Goal: Task Accomplishment & Management: Manage account settings

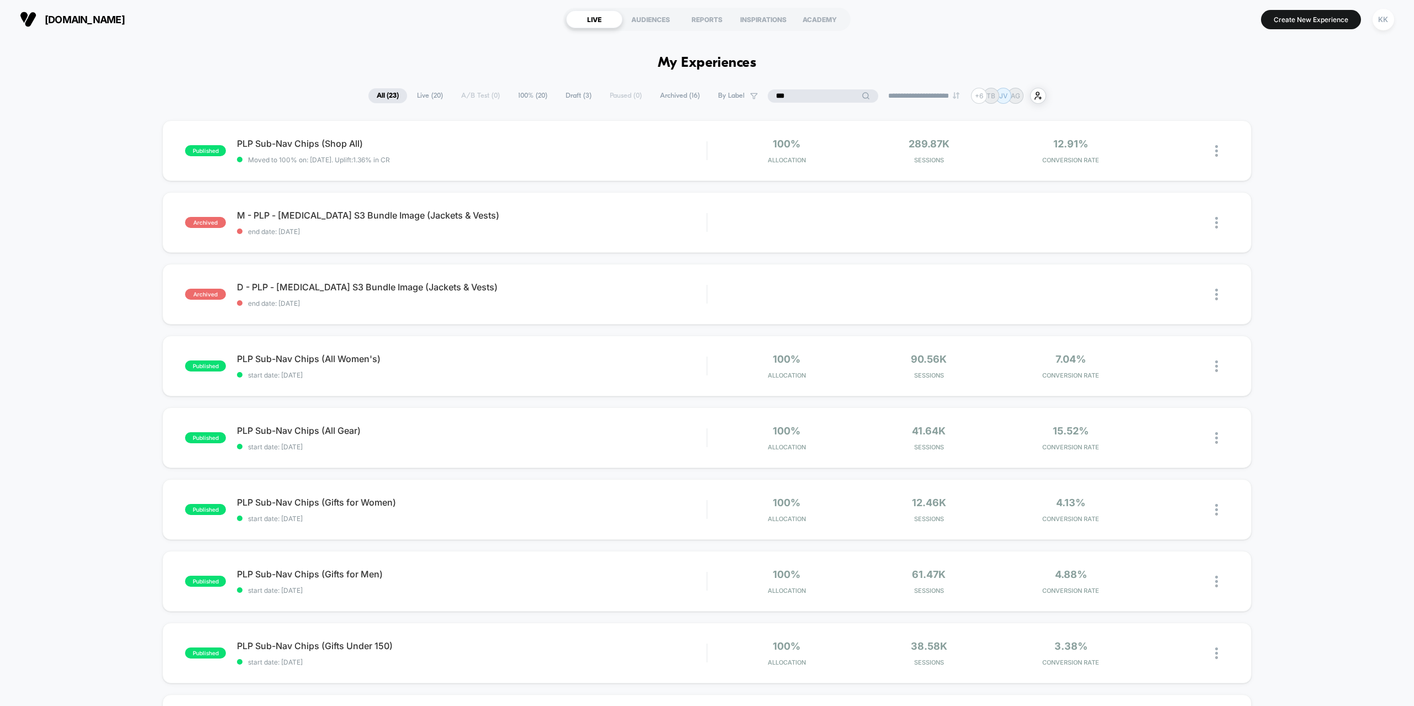
drag, startPoint x: 818, startPoint y: 96, endPoint x: 764, endPoint y: 96, distance: 54.1
click at [764, 96] on div "**********" at bounding box center [706, 96] width 677 height 16
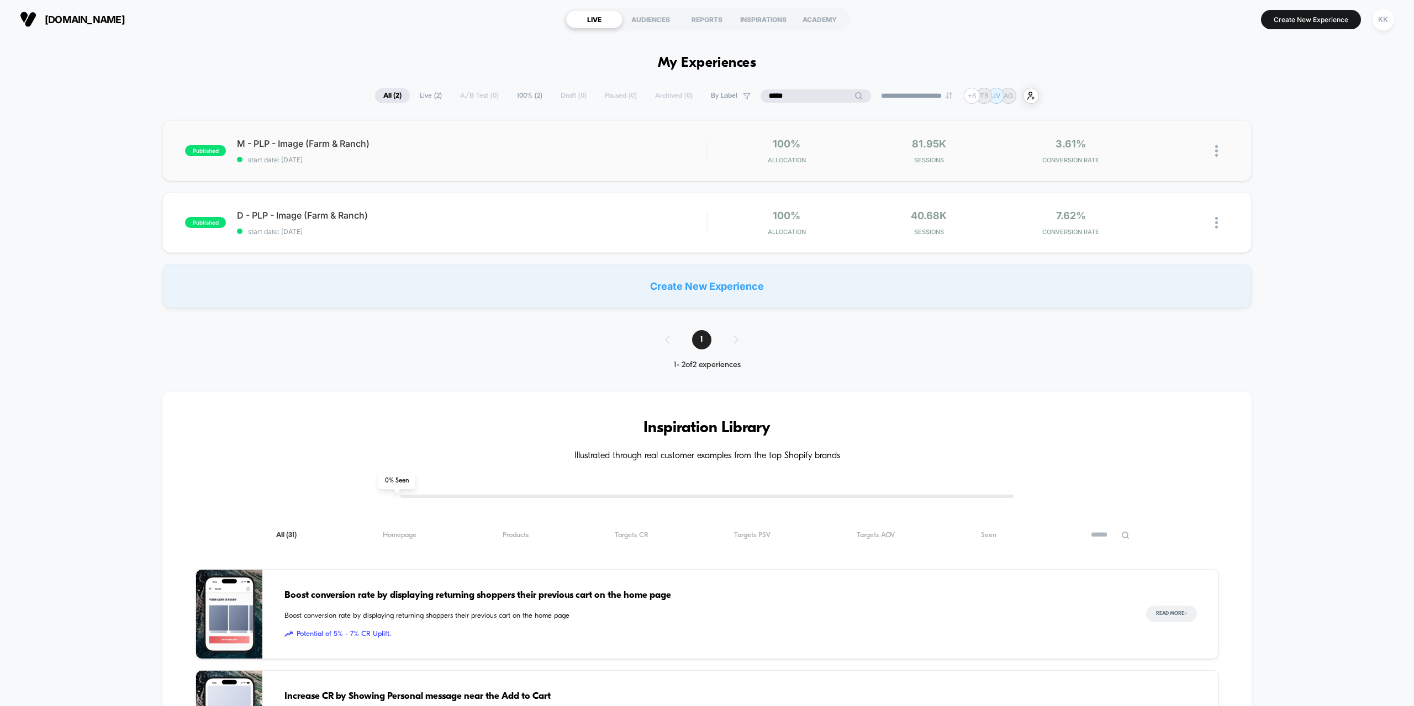
type input "*****"
click at [1215, 142] on div at bounding box center [1222, 151] width 14 height 26
click at [1294, 151] on div "published M - PLP - Image (Farm & Ranch) start date: [DATE] 100% Allocation 81.…" at bounding box center [707, 214] width 1414 height 188
click at [1215, 148] on img at bounding box center [1216, 151] width 3 height 12
click at [1149, 135] on div "Pause" at bounding box center [1159, 138] width 99 height 25
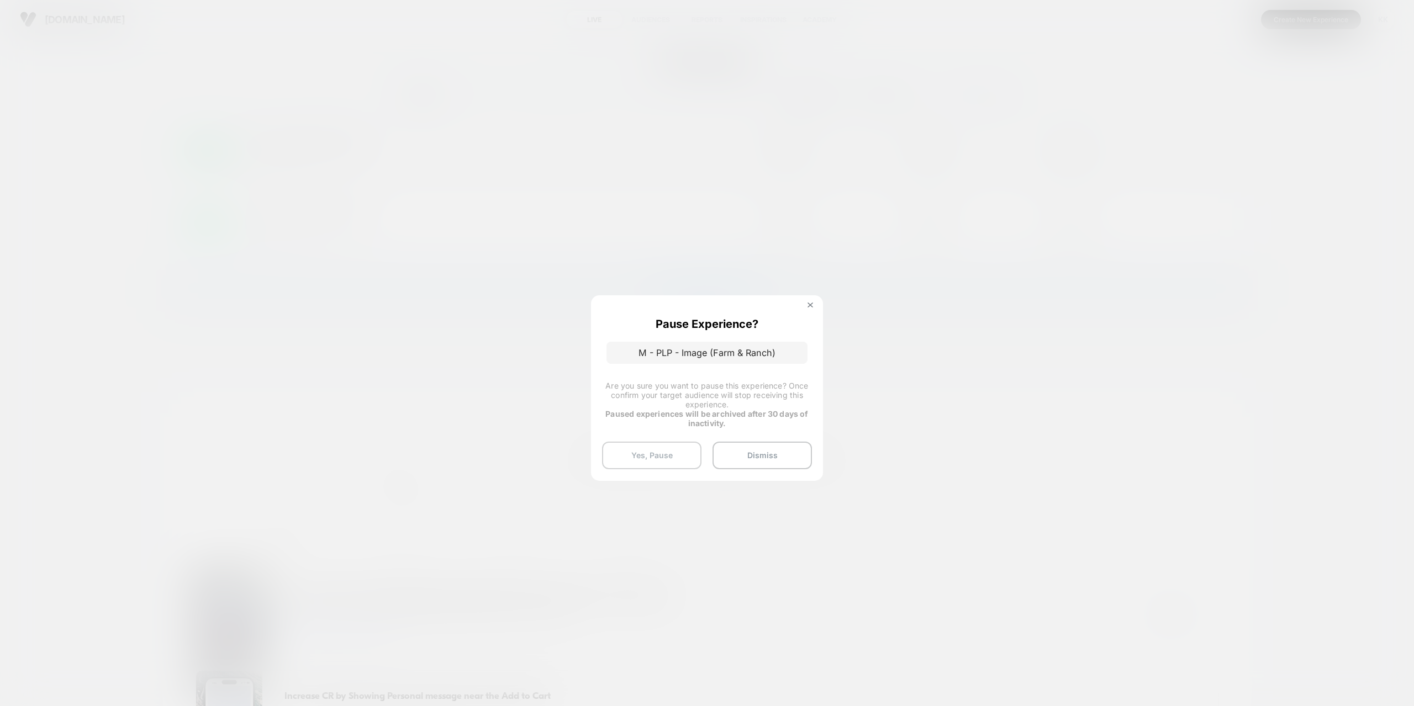
click at [660, 460] on button "Yes, Pause" at bounding box center [651, 456] width 99 height 28
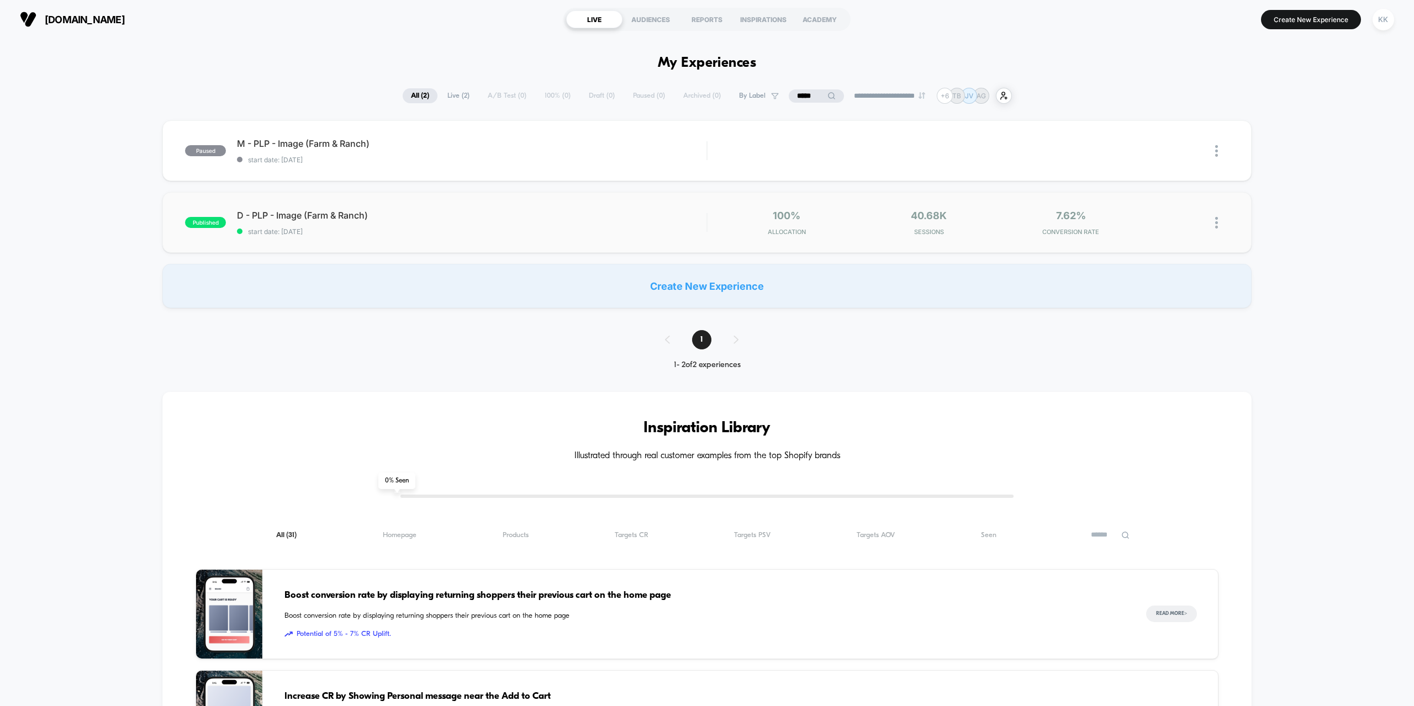
click at [1216, 223] on img at bounding box center [1216, 223] width 3 height 12
click at [1152, 208] on div "Pause" at bounding box center [1159, 210] width 99 height 25
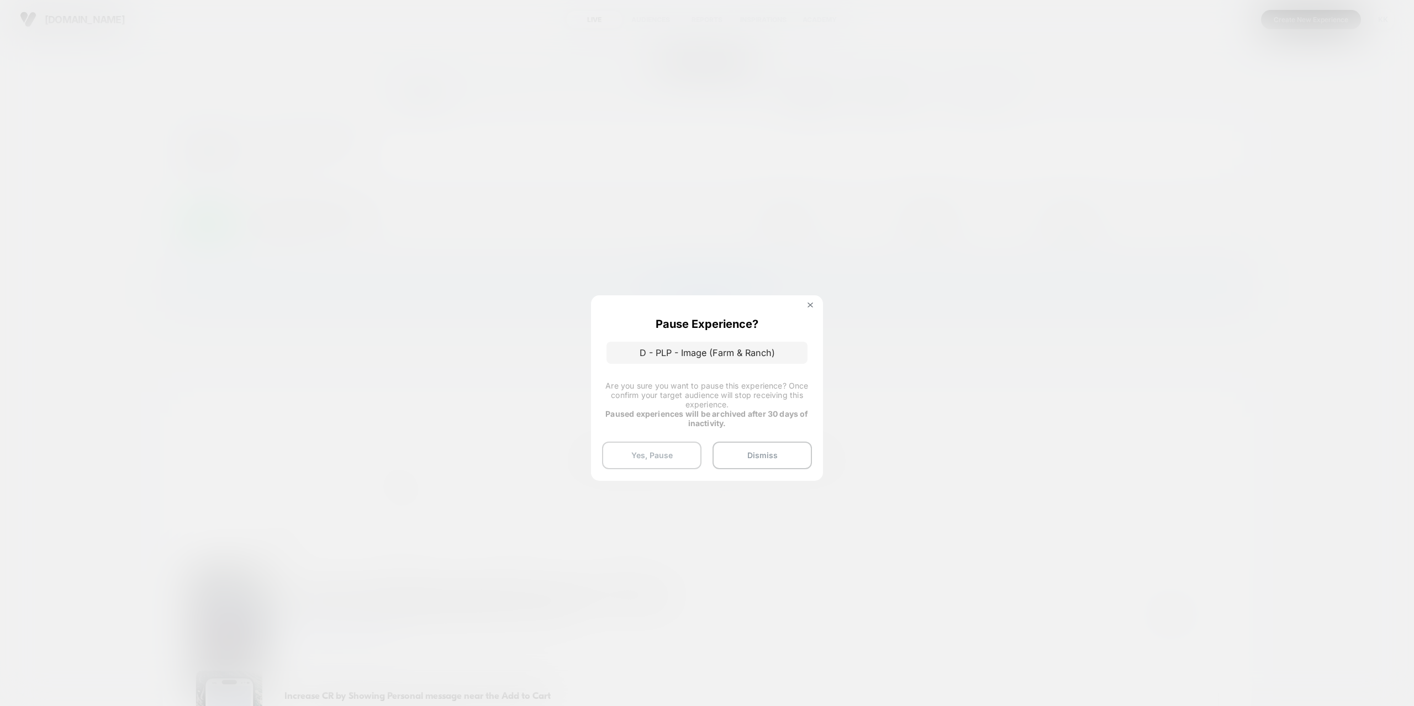
click at [664, 454] on button "Yes, Pause" at bounding box center [651, 456] width 99 height 28
